Goal: Information Seeking & Learning: Understand process/instructions

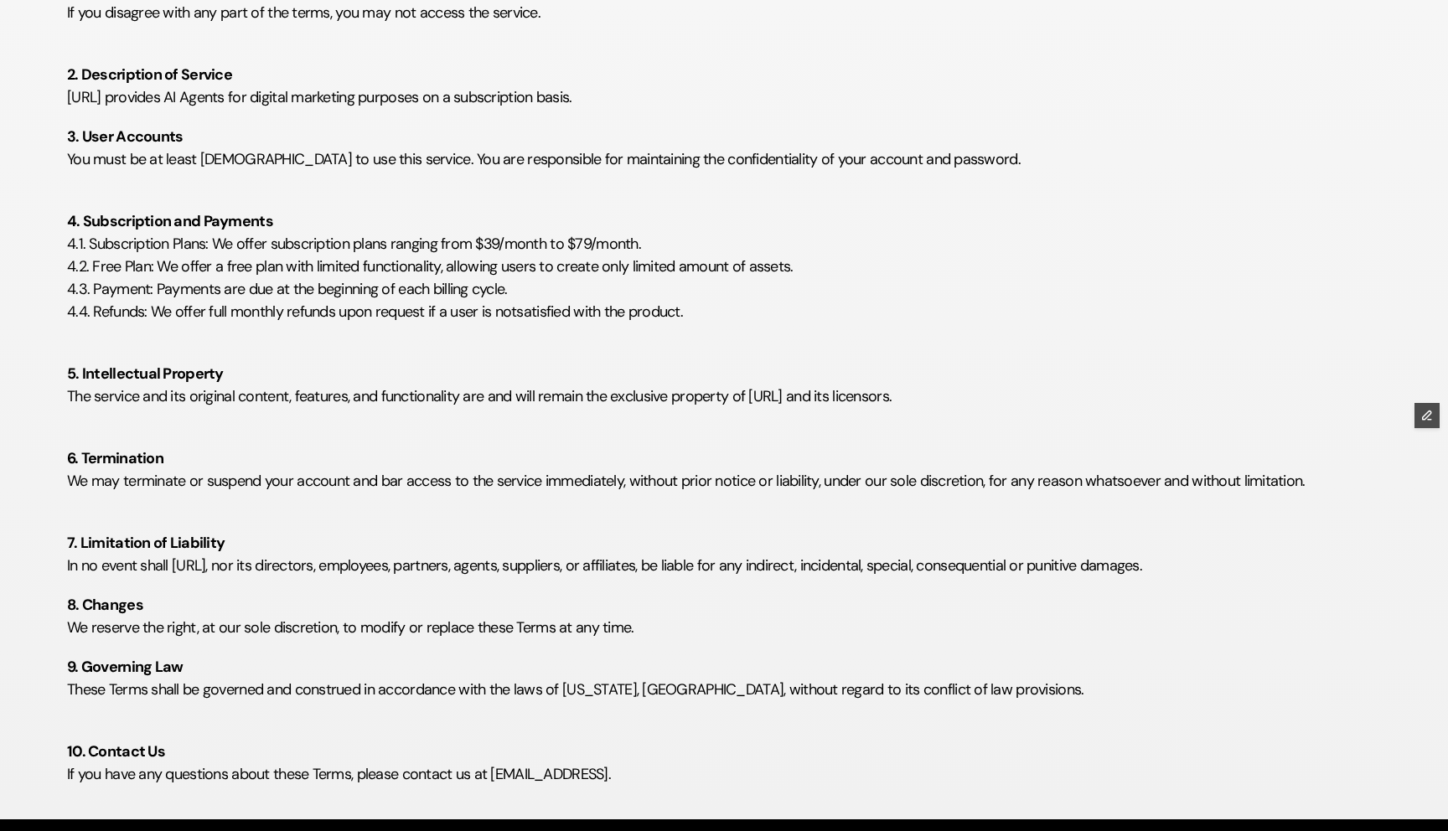
scroll to position [494, 0]
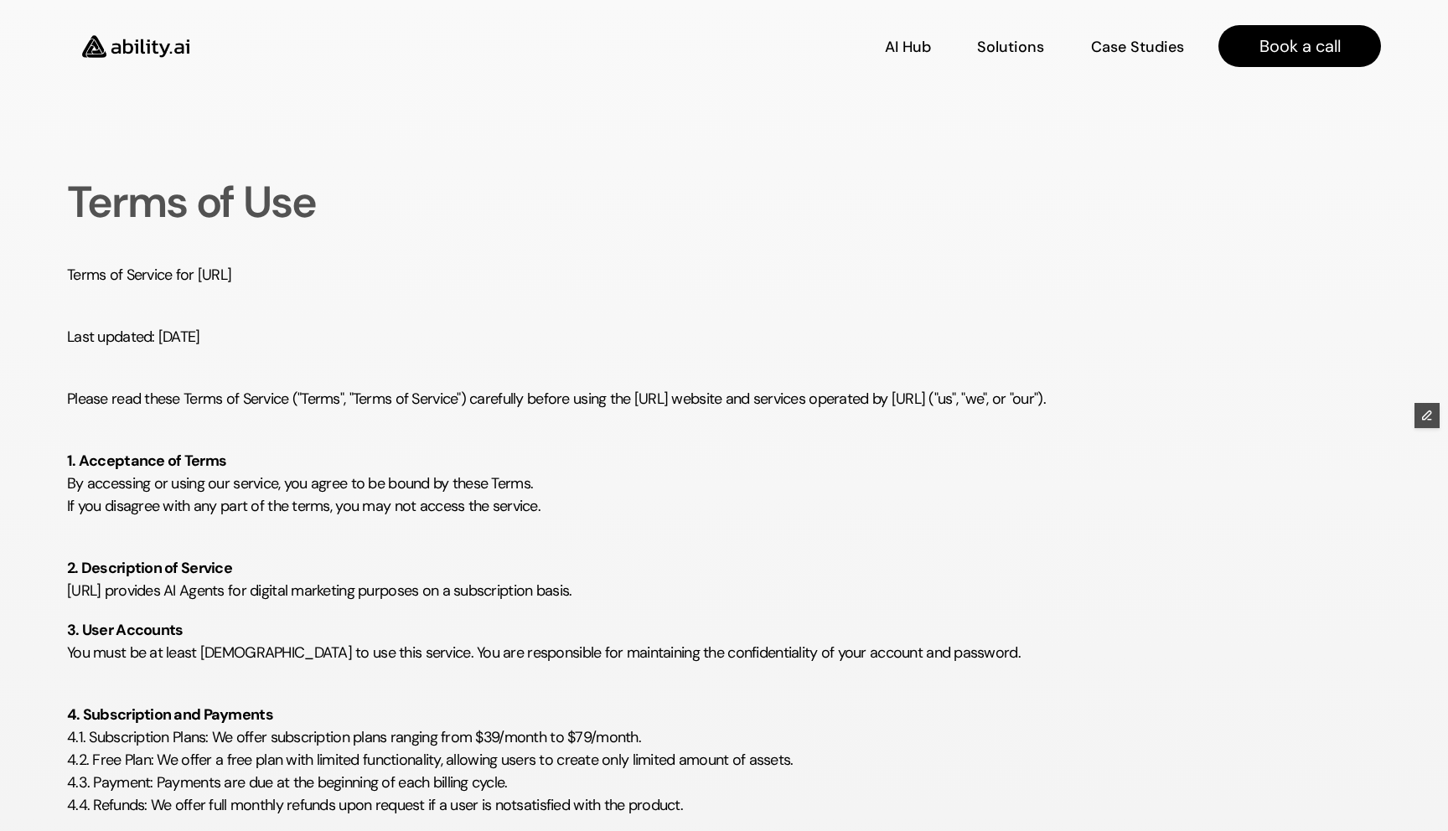
click at [732, 329] on p "Last updated: [DATE]" at bounding box center [724, 325] width 1314 height 45
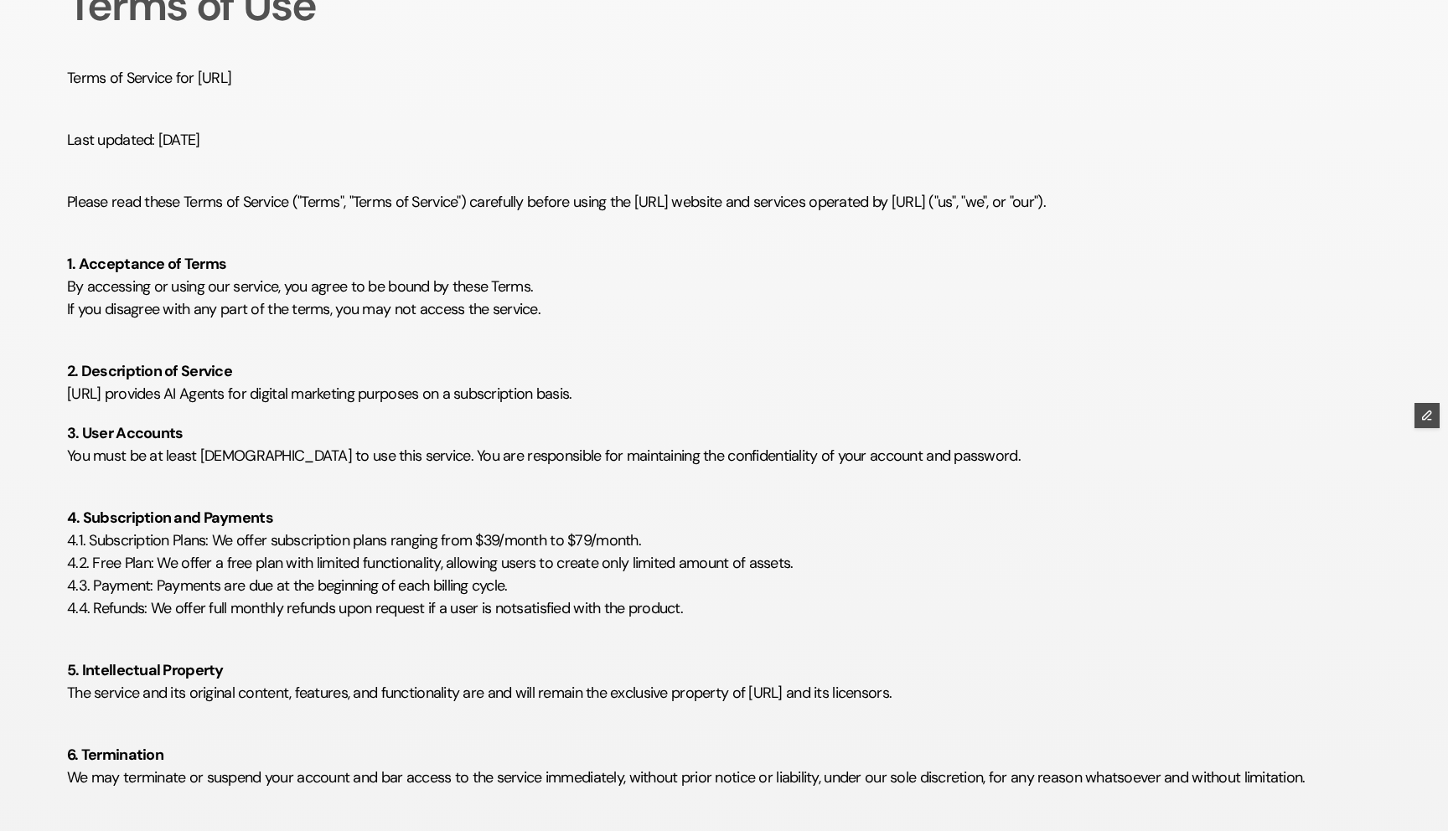
scroll to position [197, 0]
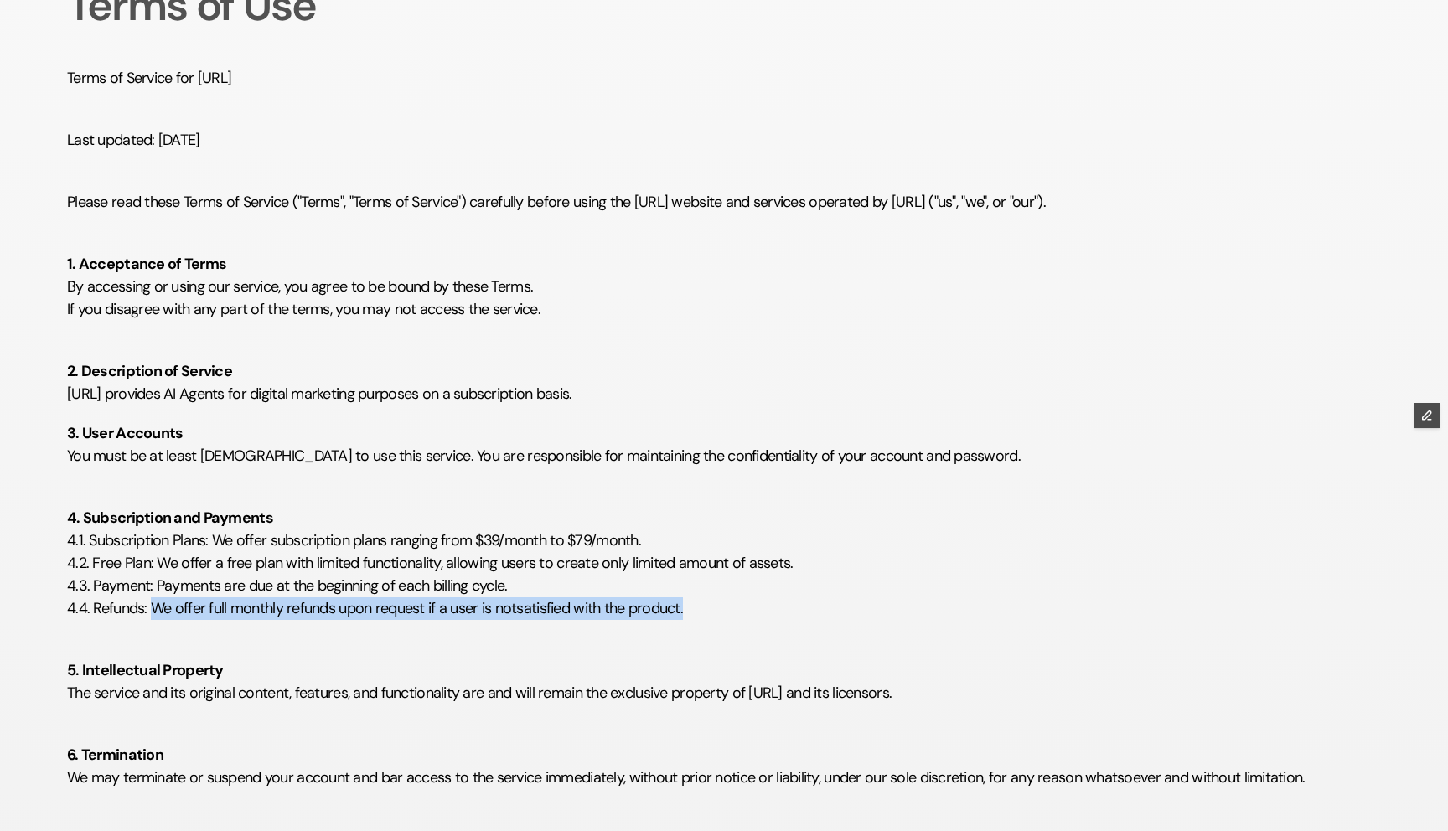
drag, startPoint x: 151, startPoint y: 610, endPoint x: 725, endPoint y: 613, distance: 574.0
click at [727, 613] on p "4. Subscription and Payments 4.1. Subscription Plans: We offer subscription pla…" at bounding box center [724, 552] width 1314 height 136
click at [683, 605] on p "4. Subscription and Payments 4.1. Subscription Plans: We offer subscription pla…" at bounding box center [724, 552] width 1314 height 136
drag, startPoint x: 147, startPoint y: 608, endPoint x: 833, endPoint y: 614, distance: 685.5
click at [834, 614] on p "4. Subscription and Payments 4.1. Subscription Plans: We offer subscription pla…" at bounding box center [724, 552] width 1314 height 136
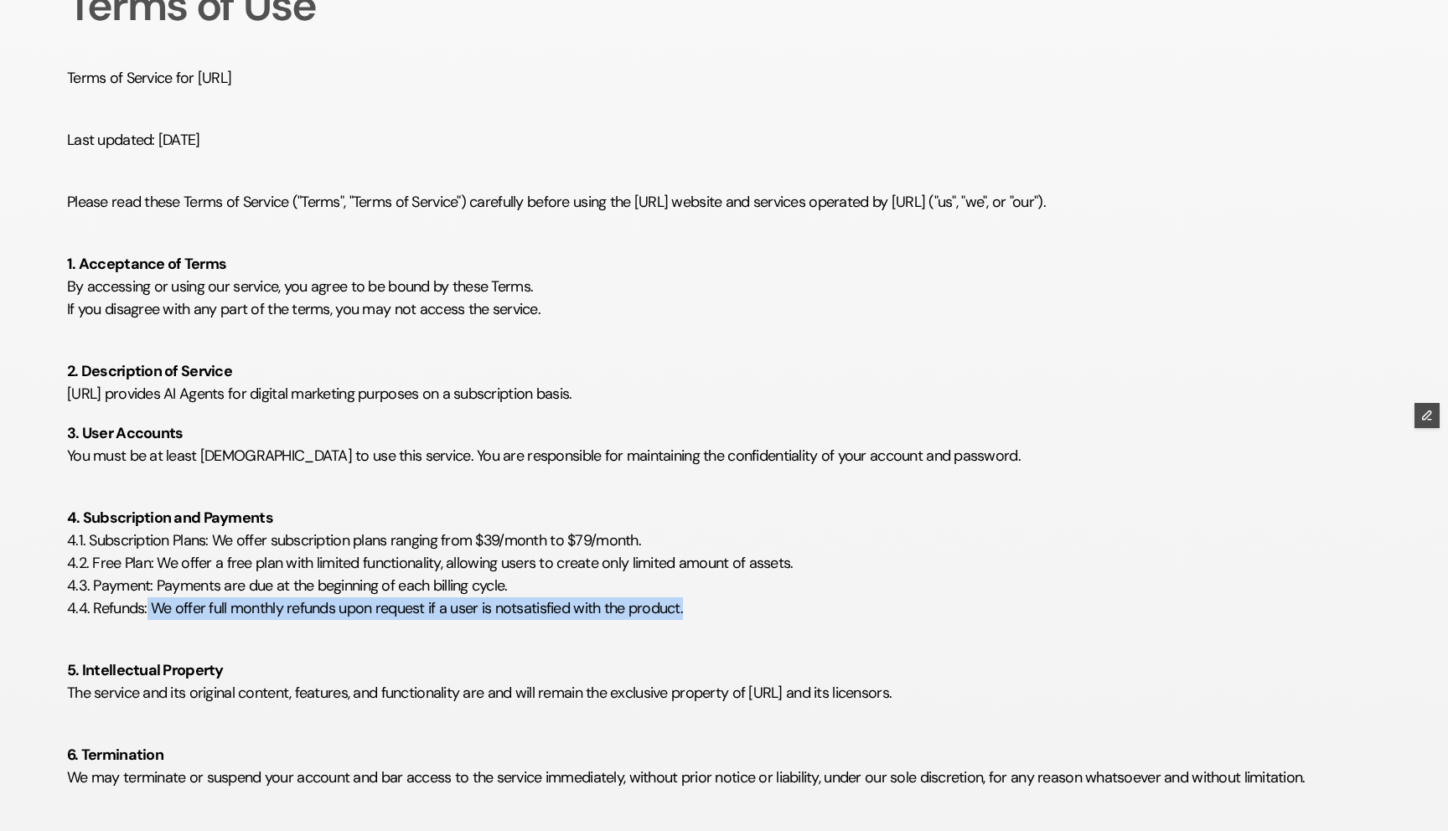
click at [737, 607] on p "4. Subscription and Payments 4.1. Subscription Plans: We offer subscription pla…" at bounding box center [724, 552] width 1314 height 136
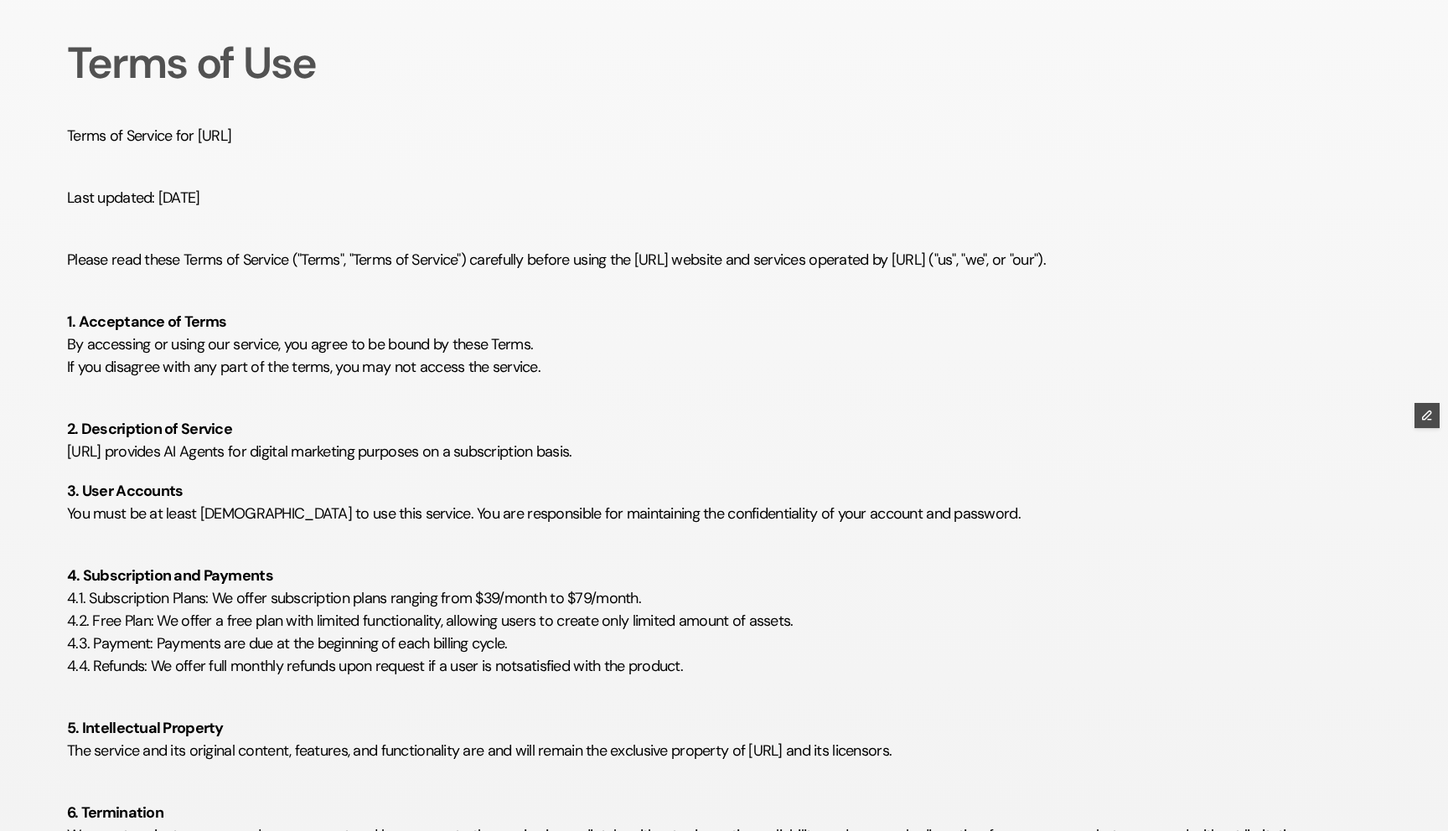
scroll to position [140, 0]
